Goal: Check status: Check status

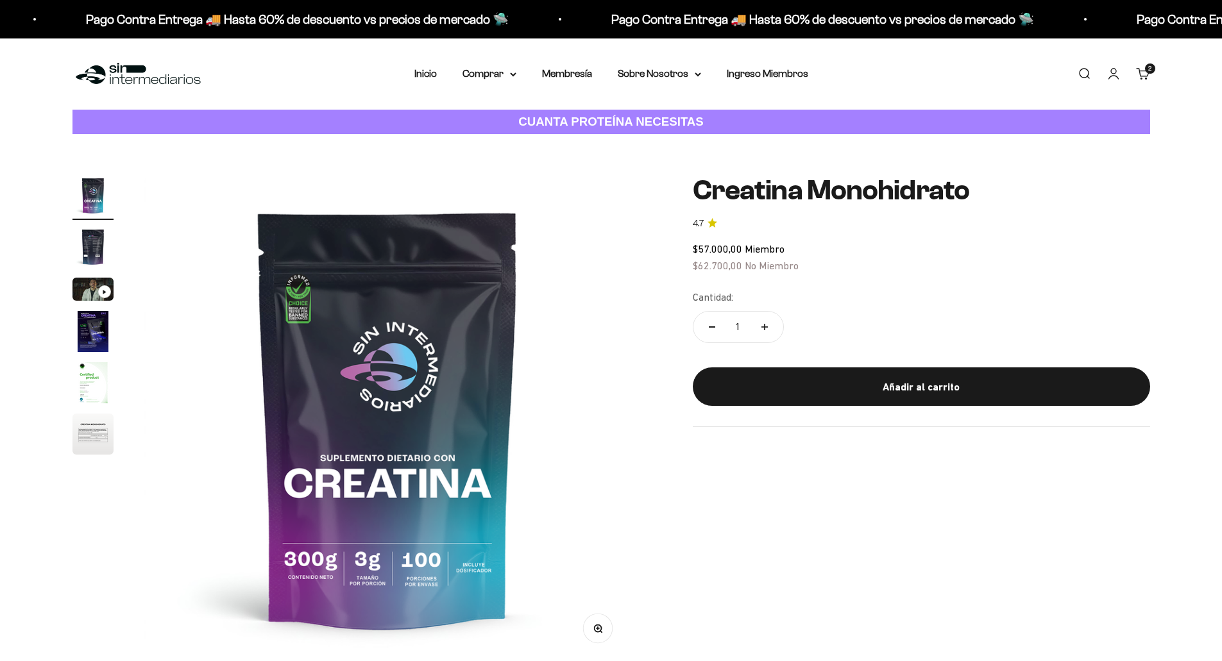
click at [124, 66] on img at bounding box center [137, 74] width 131 height 28
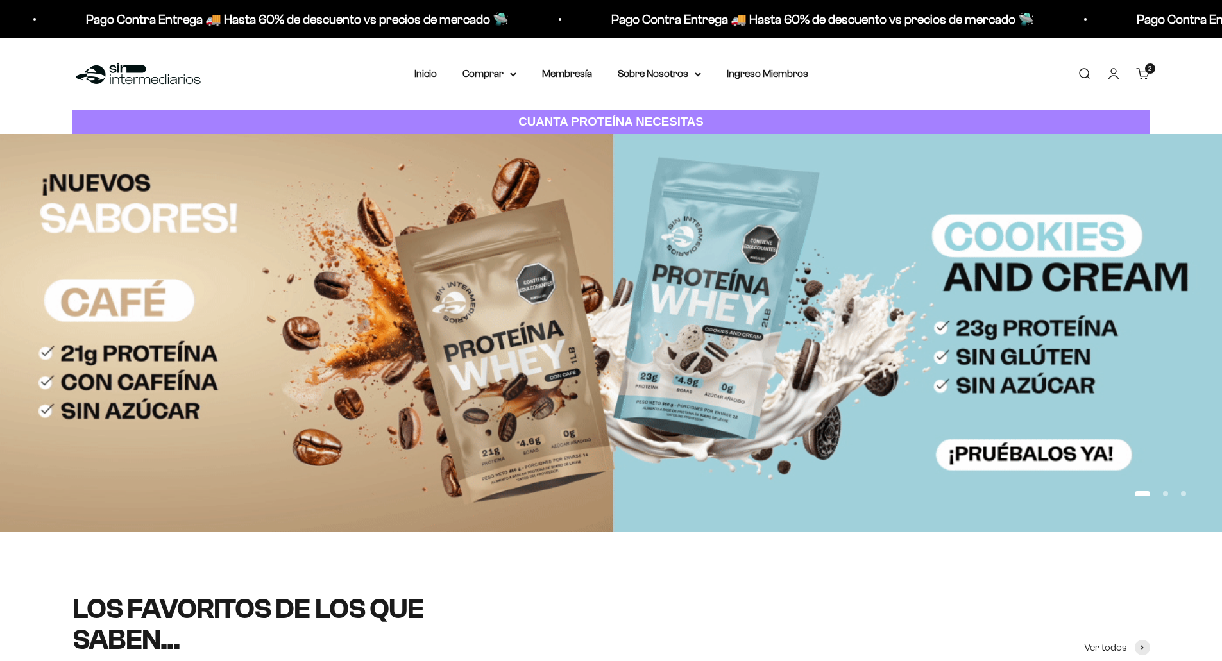
click at [1143, 69] on link "Carrito 2 artículos 2" at bounding box center [1143, 74] width 14 height 14
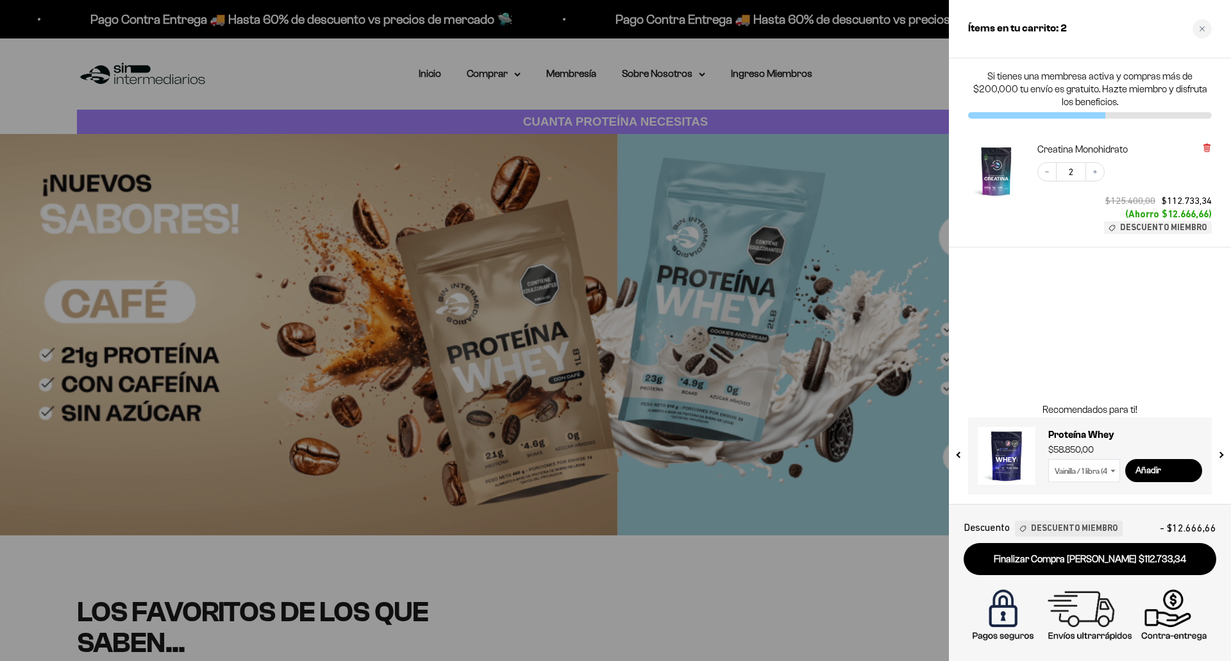
click at [1206, 147] on icon at bounding box center [1206, 148] width 5 height 6
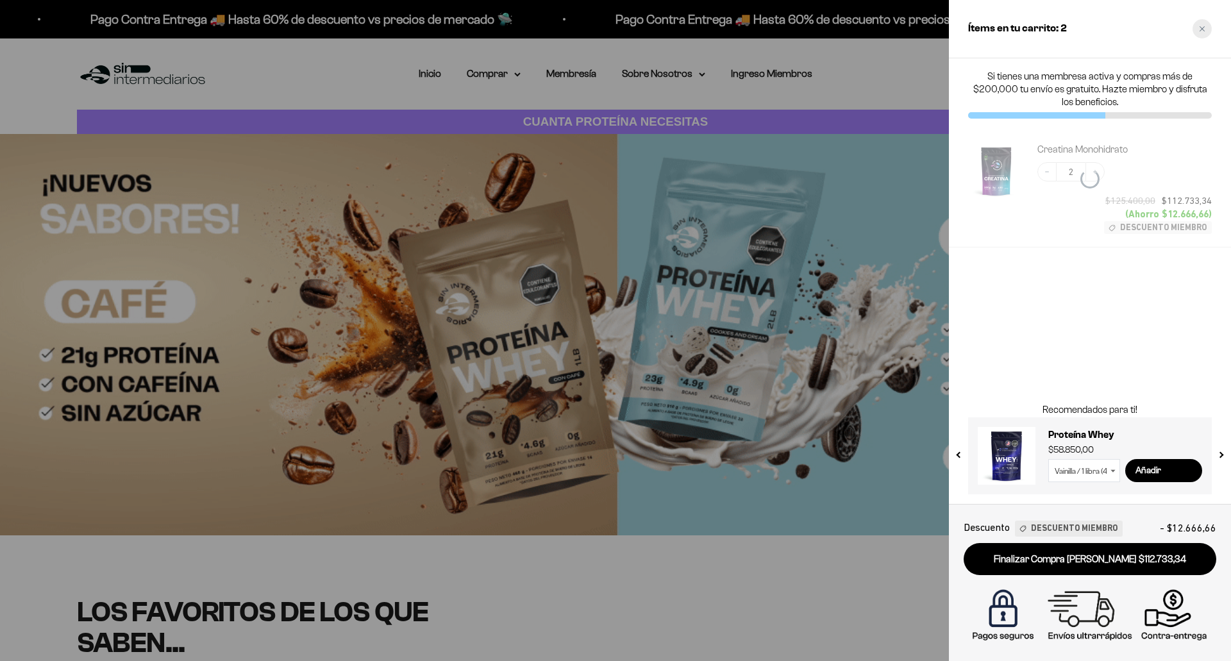
click at [1205, 27] on icon "Close cart" at bounding box center [1202, 29] width 6 height 6
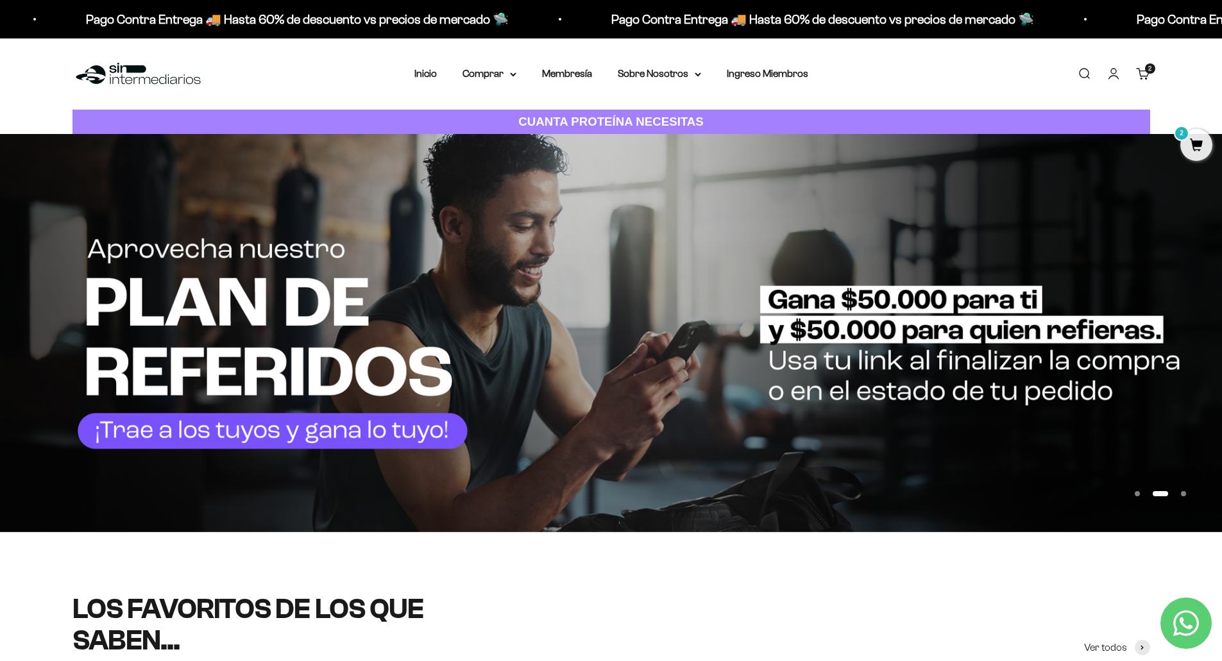
click at [1149, 75] on link "Carrito 2 artículos 2" at bounding box center [1143, 74] width 14 height 14
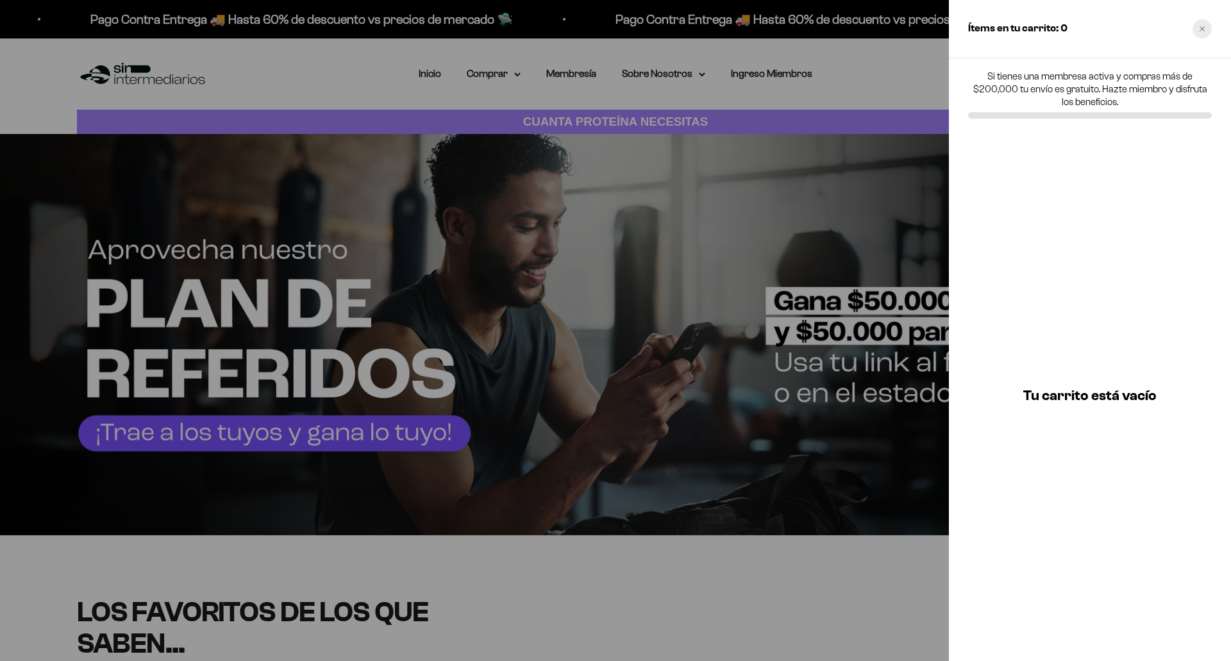
click at [1199, 28] on div "Close cart" at bounding box center [1202, 28] width 19 height 19
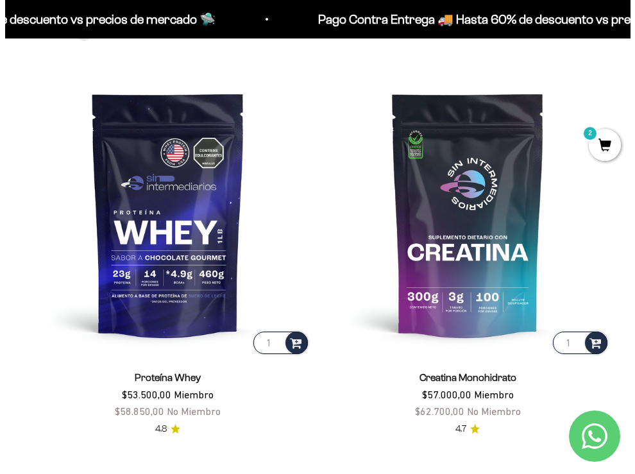
scroll to position [577, 0]
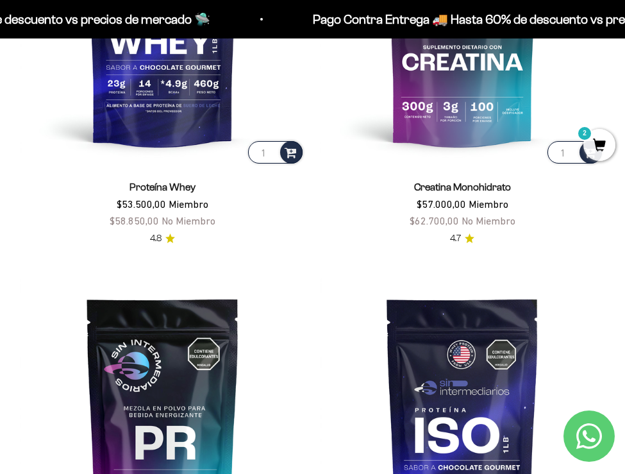
click at [595, 146] on span "2" at bounding box center [600, 145] width 32 height 32
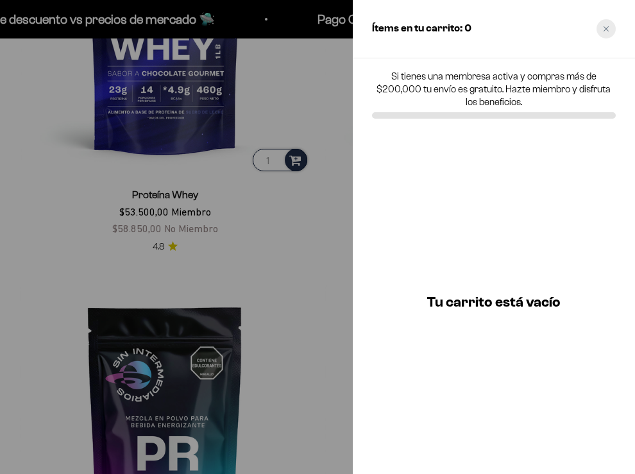
click at [605, 32] on div "Close cart" at bounding box center [605, 28] width 19 height 19
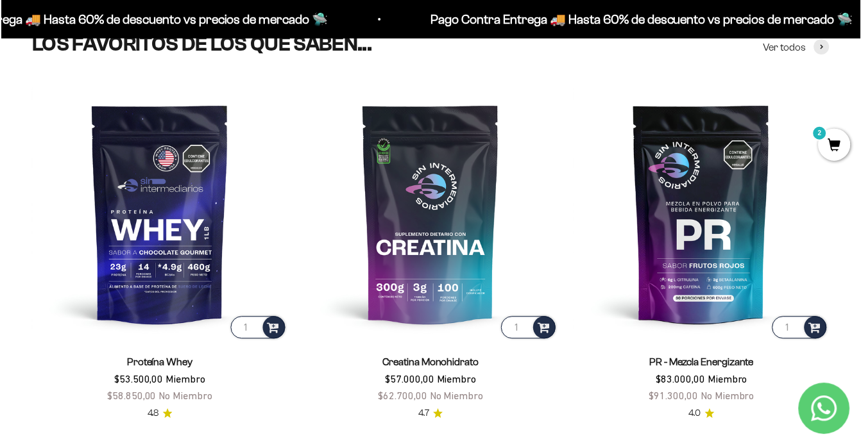
scroll to position [434, 0]
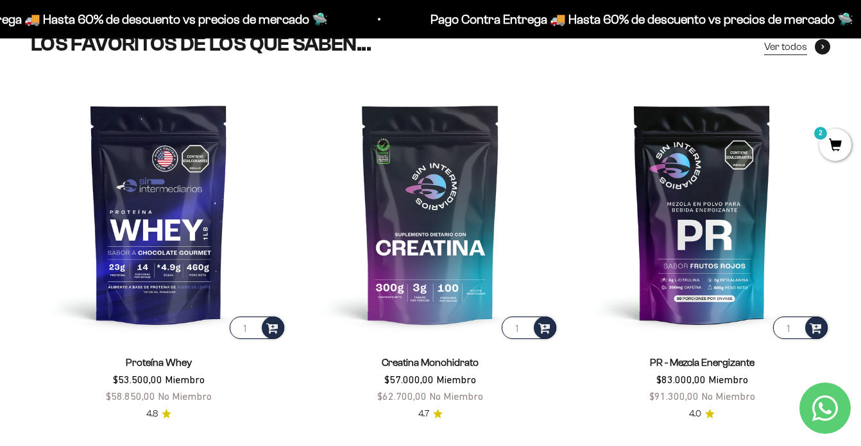
click at [823, 41] on span at bounding box center [821, 46] width 15 height 15
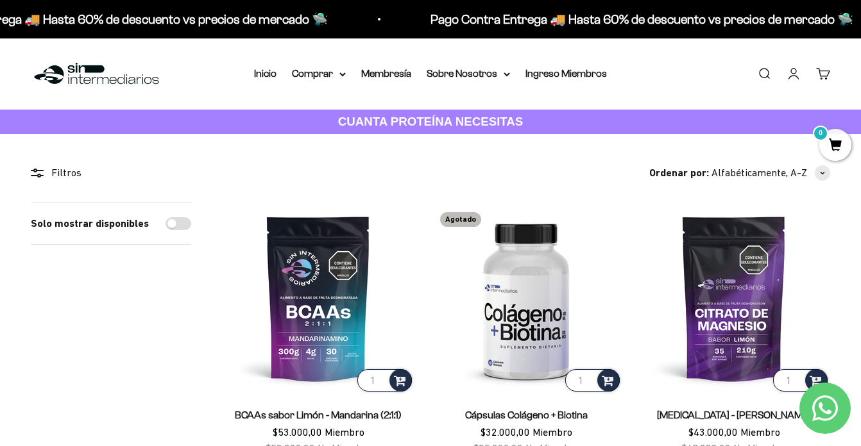
click at [797, 75] on link "Iniciar sesión" at bounding box center [793, 74] width 14 height 14
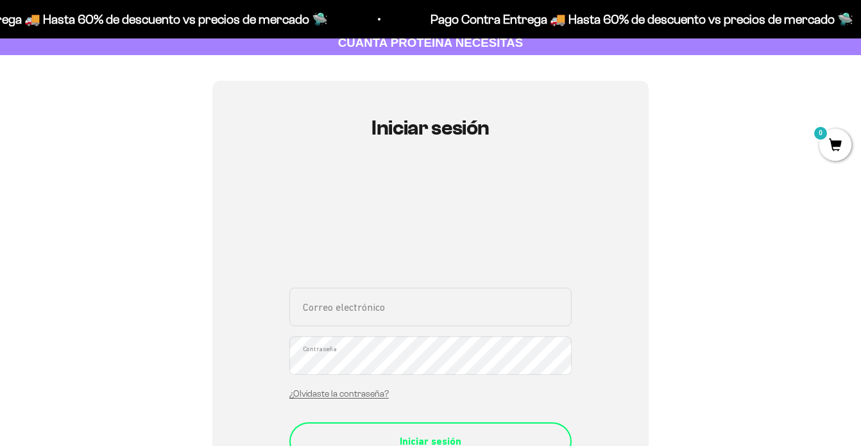
scroll to position [257, 0]
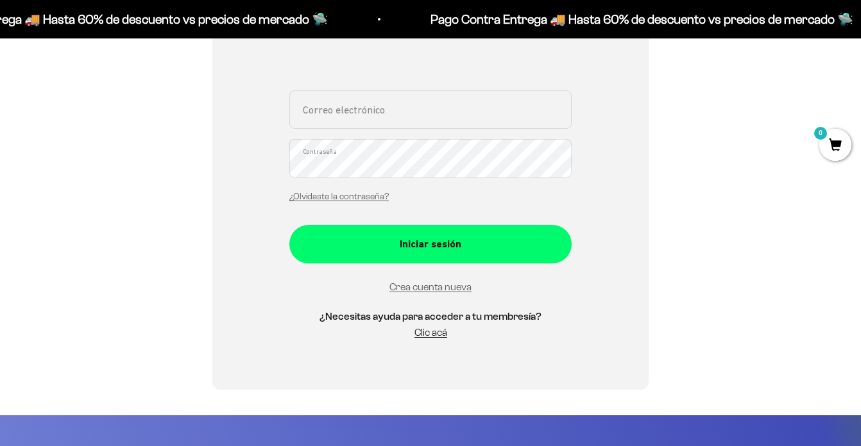
click at [374, 122] on input "Correo electrónico" at bounding box center [430, 109] width 282 height 38
type input "[EMAIL_ADDRESS][DOMAIN_NAME]"
click at [289, 225] on button "Iniciar sesión" at bounding box center [430, 244] width 282 height 38
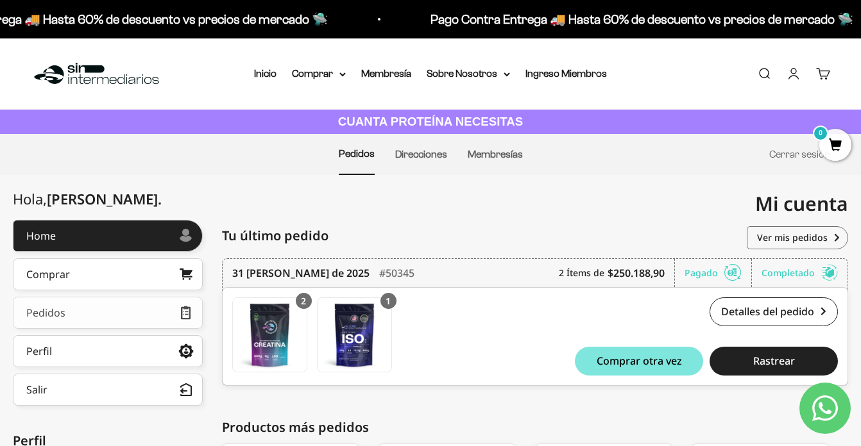
click at [49, 312] on div "Pedidos" at bounding box center [45, 313] width 39 height 10
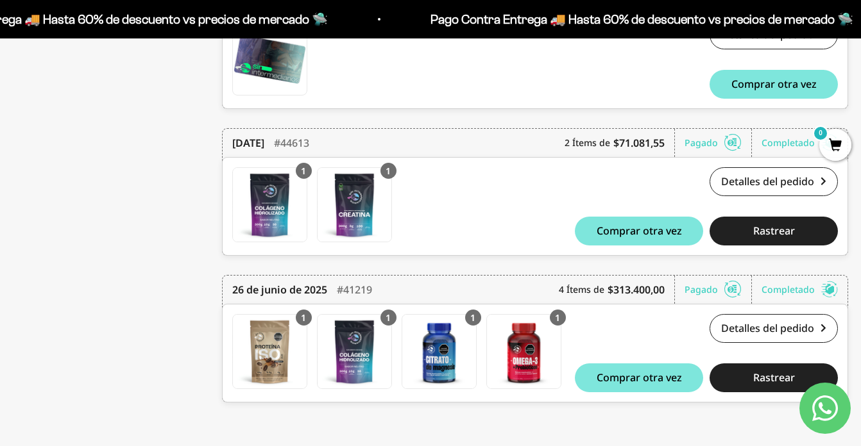
scroll to position [797, 0]
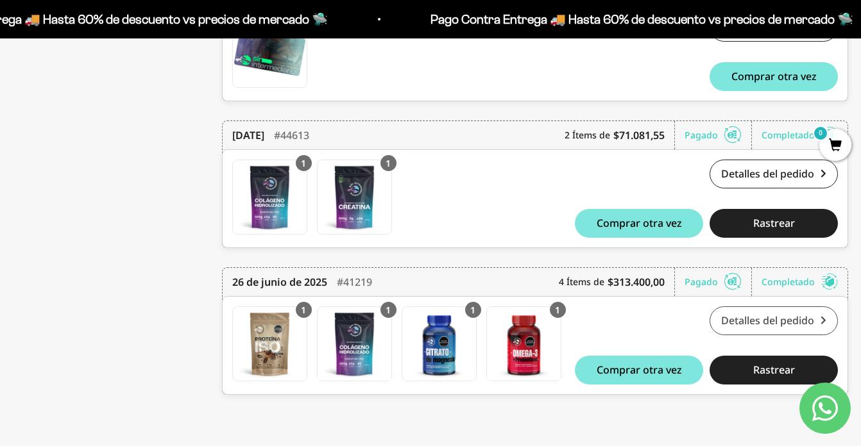
click at [757, 317] on link "Detalles del pedido" at bounding box center [773, 321] width 128 height 29
